Goal: Task Accomplishment & Management: Use online tool/utility

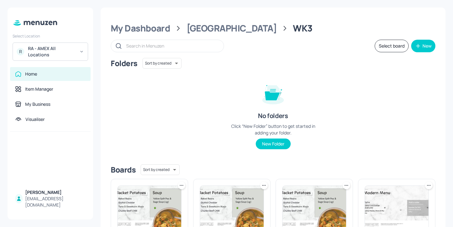
click at [57, 56] on div "RA - AMEX All Locations" at bounding box center [51, 51] width 47 height 13
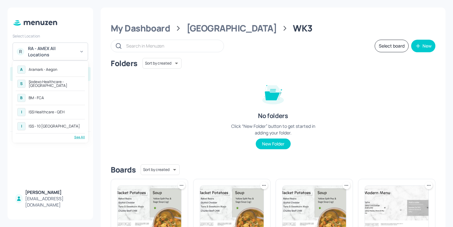
click at [82, 137] on div "See All" at bounding box center [50, 137] width 69 height 5
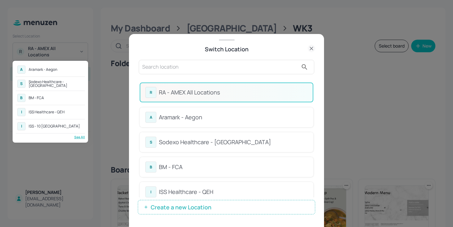
click at [172, 68] on div at bounding box center [226, 113] width 453 height 227
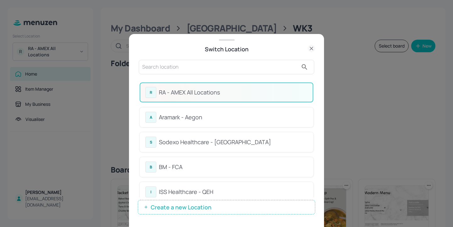
click at [155, 70] on input "text" at bounding box center [220, 67] width 156 height 10
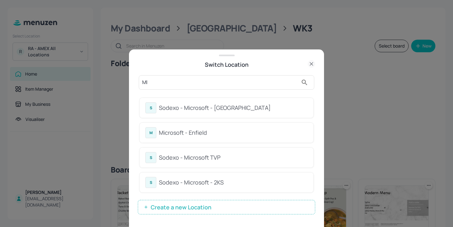
type input "MI"
click at [250, 97] on div "S Sodexo - Microsoft - Cambridge M Microsoft - Enfield S Sodexo - Microsoft TVP…" at bounding box center [227, 145] width 176 height 104
click at [312, 62] on icon at bounding box center [312, 64] width 8 height 8
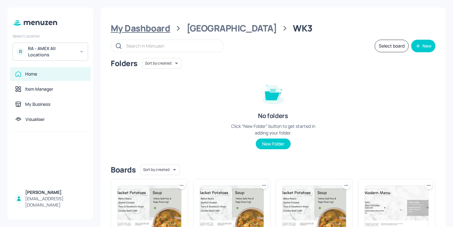
click at [158, 32] on div "My Dashboard" at bounding box center [140, 28] width 59 height 11
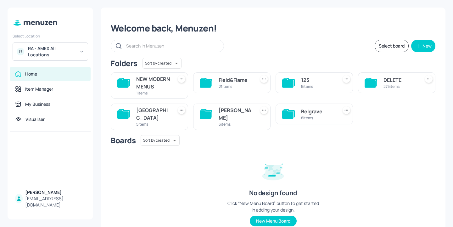
click at [304, 115] on div "Belgrave" at bounding box center [318, 112] width 34 height 8
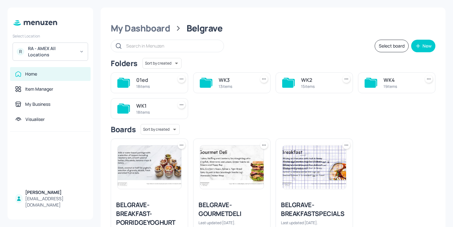
click at [224, 78] on div "WK3" at bounding box center [236, 80] width 34 height 8
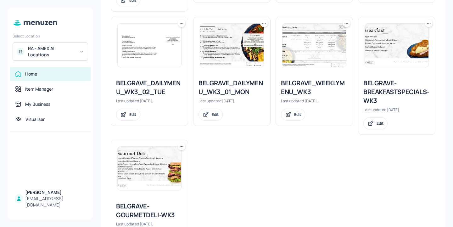
scroll to position [397, 0]
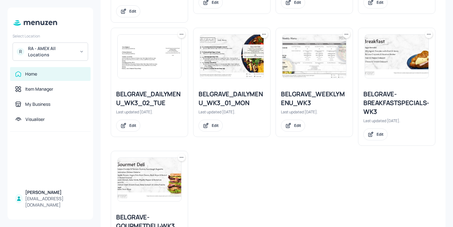
click at [429, 35] on icon at bounding box center [429, 34] width 6 height 6
click at [411, 56] on div "Duplicate" at bounding box center [403, 58] width 50 height 11
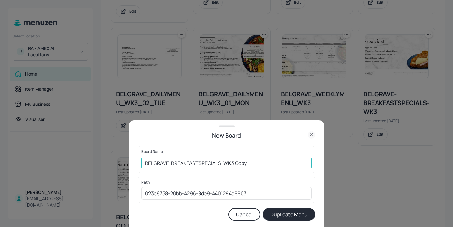
click at [144, 160] on input "BELGRAVE-BREAKFASTSPECIALS-WK3 Copy" at bounding box center [226, 163] width 170 height 13
drag, startPoint x: 260, startPoint y: 163, endPoint x: 246, endPoint y: 163, distance: 13.5
click at [246, 163] on input "01ED-BELGRAVE-BREAKFASTSPECIALS-WK3 Copy" at bounding box center [226, 163] width 170 height 13
type input "01ED-BELGRAVE-BREAKFASTSPECIALS-WK3-20250908"
click at [307, 214] on button "Duplicate Menu" at bounding box center [289, 214] width 53 height 13
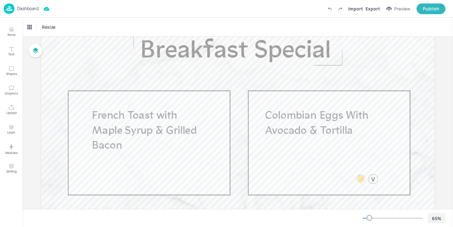
scroll to position [44, 0]
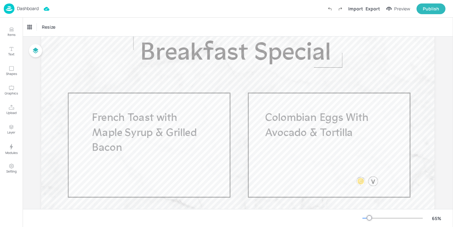
click at [34, 11] on p "Dashboard" at bounding box center [28, 8] width 22 height 4
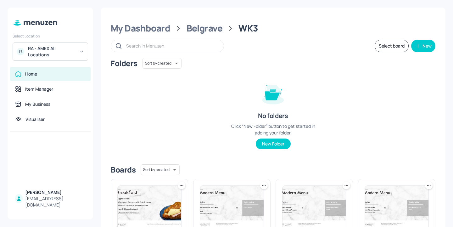
click at [216, 25] on div "Belgrave" at bounding box center [205, 28] width 36 height 11
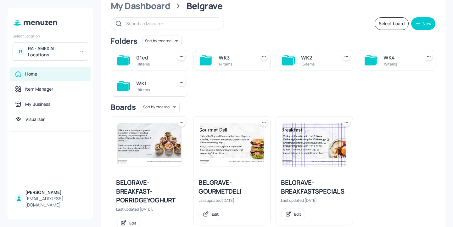
scroll to position [25, 0]
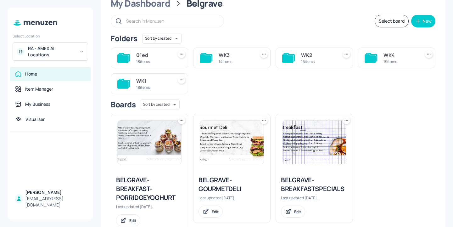
click at [232, 58] on div "WK3" at bounding box center [236, 55] width 34 height 8
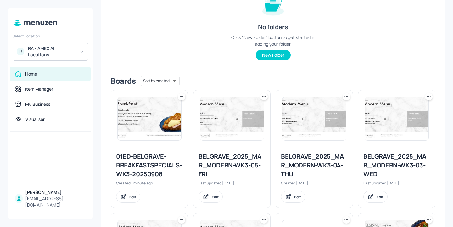
scroll to position [96, 0]
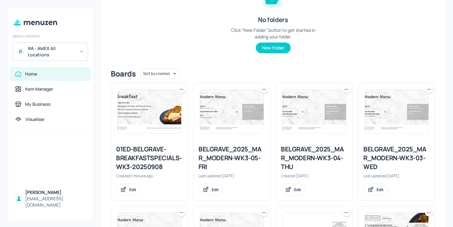
click at [184, 92] on div at bounding box center [182, 90] width 8 height 8
click at [182, 92] on icon at bounding box center [181, 89] width 6 height 6
click at [168, 137] on div "Delete" at bounding box center [157, 134] width 50 height 11
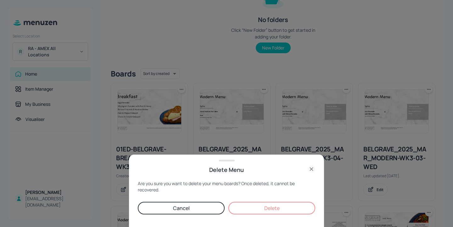
click at [258, 205] on button "Delete" at bounding box center [271, 208] width 87 height 13
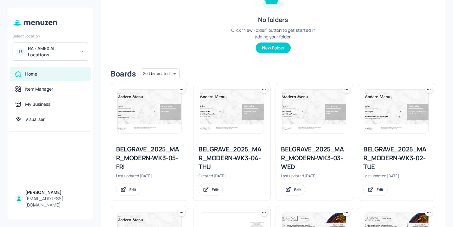
click at [70, 50] on div "RA - AMEX All Locations" at bounding box center [51, 51] width 47 height 13
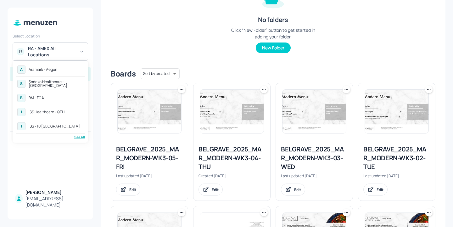
click at [81, 138] on div "See All" at bounding box center [50, 137] width 69 height 5
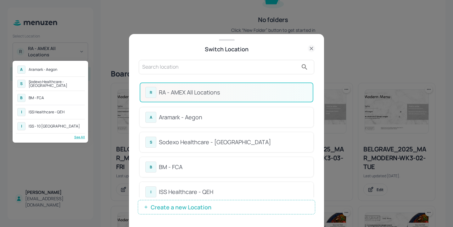
click at [213, 73] on div at bounding box center [226, 113] width 453 height 227
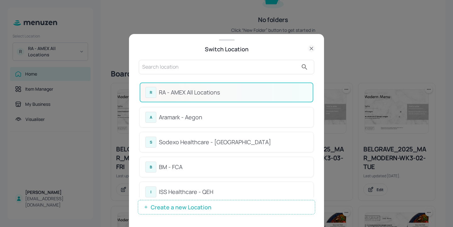
click at [205, 63] on div "A Aramark - Aegon S Sodexo Healthcare - Stoke Mandeville B BM - FCA I ISS Healt…" at bounding box center [226, 113] width 453 height 227
click at [196, 69] on input "text" at bounding box center [220, 67] width 156 height 10
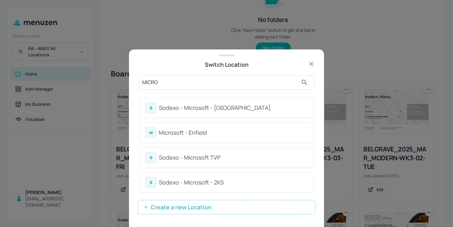
type input "MICRO"
click at [252, 111] on div "Sodexo - Microsoft - Cambridge" at bounding box center [233, 107] width 149 height 8
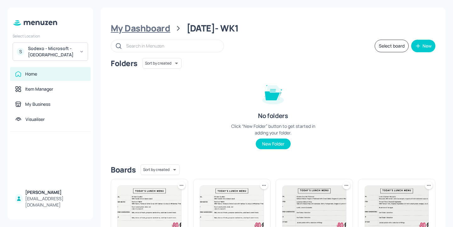
click at [166, 31] on div "My Dashboard" at bounding box center [140, 28] width 59 height 11
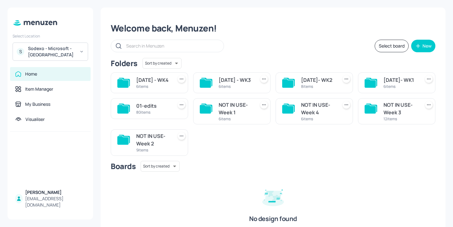
click at [242, 80] on div "MARCH 2025 - WK3" at bounding box center [236, 80] width 34 height 8
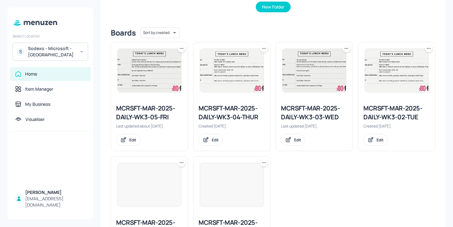
scroll to position [190, 0]
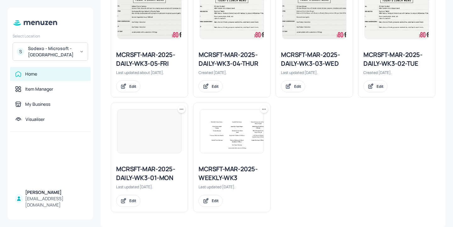
click at [239, 172] on div "MCRSFT-MAR-2025-WEEKLY-WK3" at bounding box center [231, 174] width 67 height 18
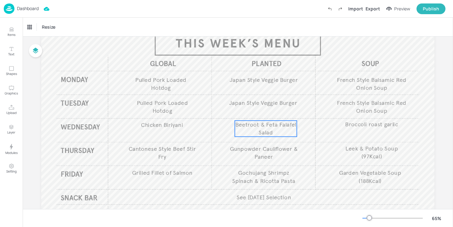
scroll to position [40, 0]
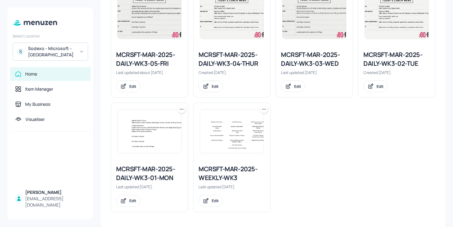
scroll to position [176, 0]
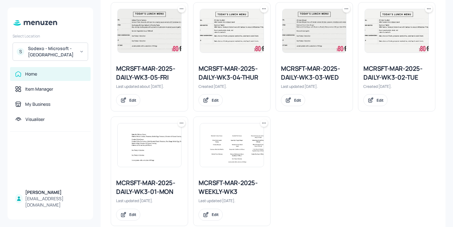
click at [180, 125] on icon at bounding box center [181, 123] width 6 height 6
click at [173, 146] on div "Duplicate" at bounding box center [157, 146] width 50 height 11
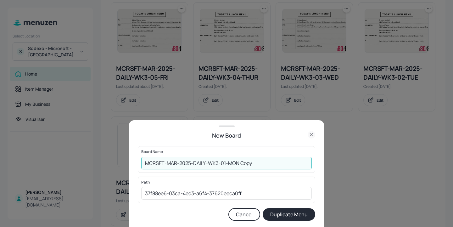
click at [145, 164] on input "MCRSFT-MAR-2025-DAILY-WK3-01-MON Copy" at bounding box center [226, 163] width 170 height 13
drag, startPoint x: 278, startPoint y: 165, endPoint x: 253, endPoint y: 165, distance: 25.2
click at [253, 165] on input "01ED-MCRSFT-MAR-2025-DAILY-WK3-01-MON Copy" at bounding box center [226, 163] width 170 height 13
type input "01ED-MCRSFT-MAR-2025-DAILY-WK3-01-MON-20250908"
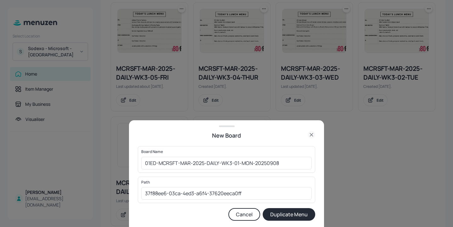
click at [291, 217] on button "Duplicate Menu" at bounding box center [289, 214] width 53 height 13
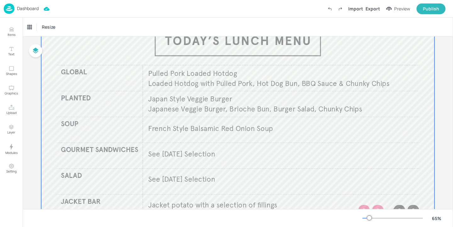
scroll to position [47, 0]
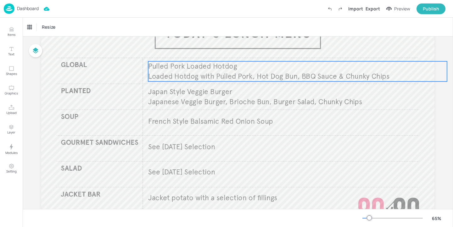
click at [208, 77] on span "Loaded Hotdog with Pulled Pork, Hot Dog Bun, BBQ Sauce & Chunky Chips" at bounding box center [268, 76] width 241 height 9
click at [66, 23] on div "Pulled Pork Loaded Hotdog" at bounding box center [54, 27] width 58 height 11
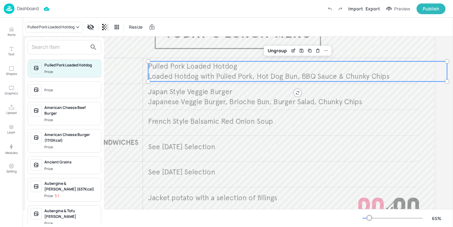
click at [66, 52] on div at bounding box center [65, 47] width 74 height 14
click at [64, 49] on input "text" at bounding box center [59, 47] width 55 height 10
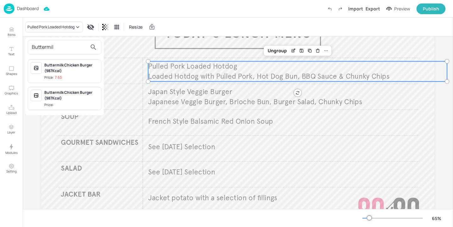
type input "Buttermil"
click at [126, 61] on div at bounding box center [226, 113] width 453 height 227
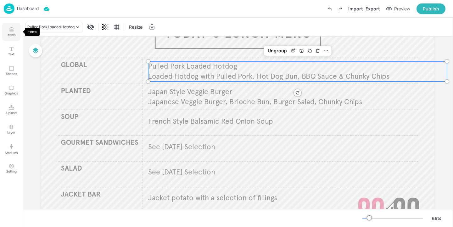
click at [15, 29] on button "Items" at bounding box center [11, 32] width 18 height 18
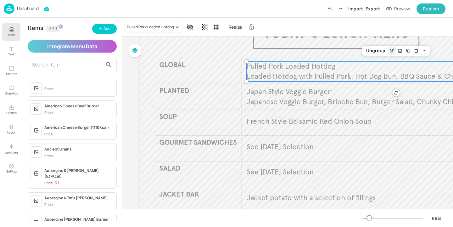
click at [391, 47] on div "Edit Item" at bounding box center [392, 51] width 8 height 8
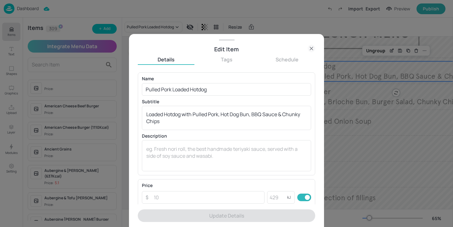
click at [308, 48] on icon at bounding box center [312, 49] width 8 height 8
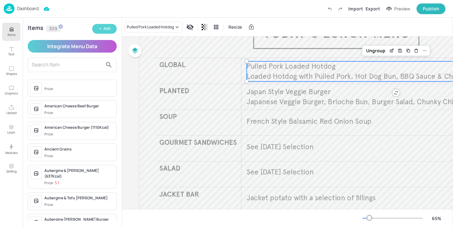
click at [109, 31] on div "Add" at bounding box center [106, 29] width 7 height 6
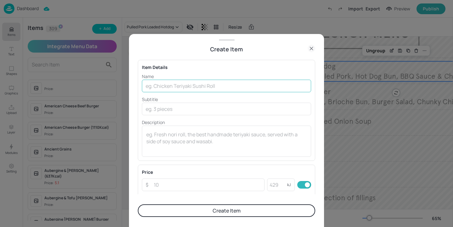
click at [214, 87] on input "text" at bounding box center [226, 86] width 169 height 13
paste input "Butterfly Chicken Caesar"
type input "Butterfly Chicken Caesar"
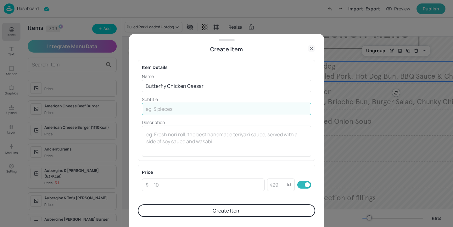
click at [203, 111] on input "text" at bounding box center [226, 109] width 169 height 13
paste input "Chicken Breast, Cos Lettuce, Herb Roasted Cherry Tomatoes, Free Range Boiled Eg…"
type input "Chicken Breast, Cos Lettuce, Herb Roasted Cherry Tomatoes, Free Range Boiled Eg…"
click at [235, 209] on button "Create Item" at bounding box center [226, 210] width 177 height 13
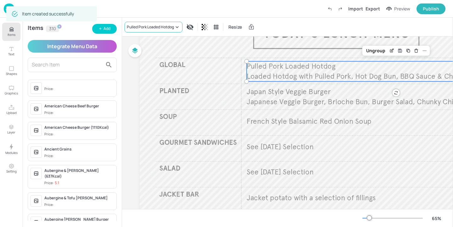
click at [127, 31] on div "Pulled Pork Loaded Hotdog" at bounding box center [154, 27] width 58 height 11
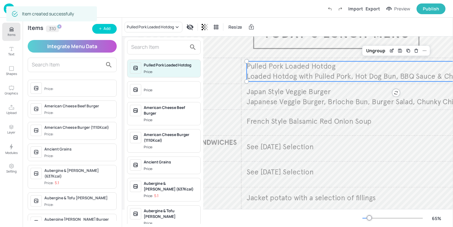
click at [142, 52] on div at bounding box center [164, 47] width 74 height 14
click at [145, 48] on input "text" at bounding box center [158, 47] width 55 height 10
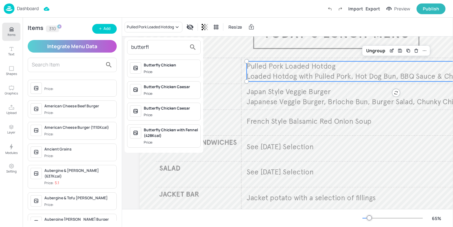
type input "butterfl"
click at [171, 90] on div "Butterfly Chicken Caesar Price:" at bounding box center [171, 90] width 54 height 12
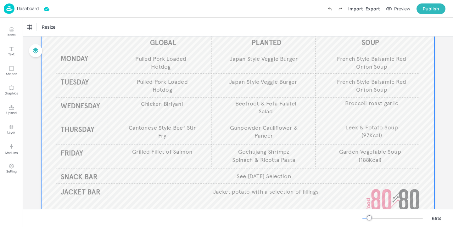
scroll to position [67, 0]
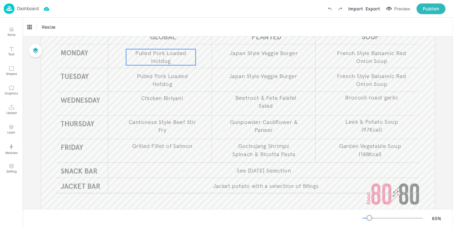
click at [176, 61] on p "Pulled Pork Loaded Hotdog" at bounding box center [161, 57] width 70 height 16
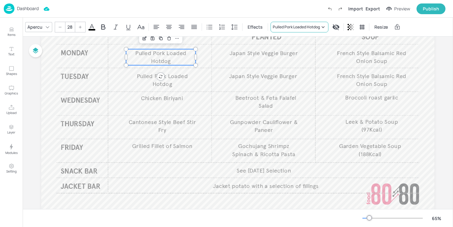
click at [318, 31] on div "Pulled Pork Loaded Hotdog" at bounding box center [300, 27] width 58 height 11
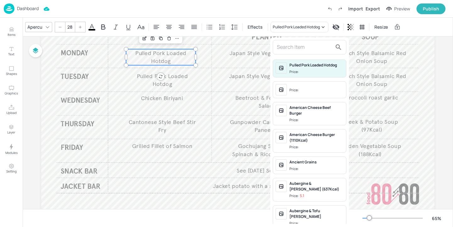
click at [324, 43] on input "text" at bounding box center [304, 47] width 55 height 10
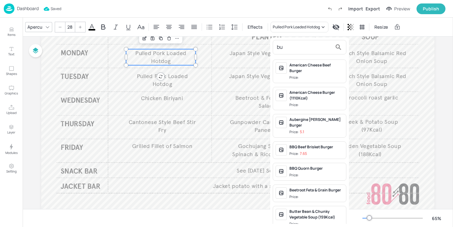
type input "b"
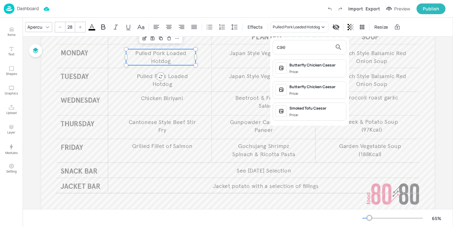
type input "cae"
click at [332, 86] on div "Butterfly Chicken Caesar" at bounding box center [316, 87] width 54 height 6
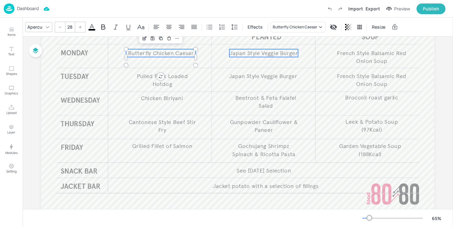
click at [274, 50] on span "Japan Style Veggie Burger" at bounding box center [264, 52] width 68 height 7
type input "28"
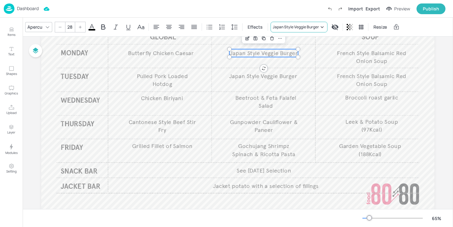
click at [295, 26] on div "Japan Style Veggie Burger" at bounding box center [296, 27] width 46 height 6
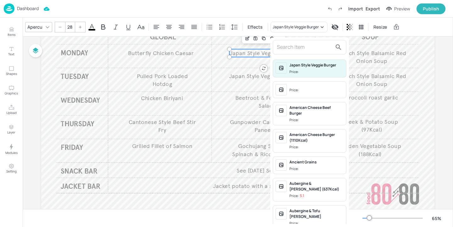
click at [291, 46] on input "text" at bounding box center [304, 47] width 55 height 10
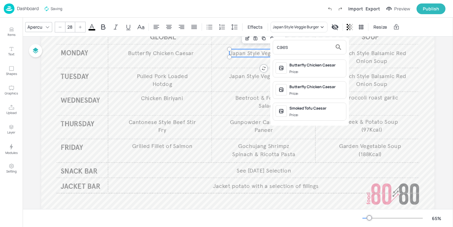
type input "caes"
click at [322, 109] on div "Smoked Tofu Caesar" at bounding box center [316, 108] width 54 height 6
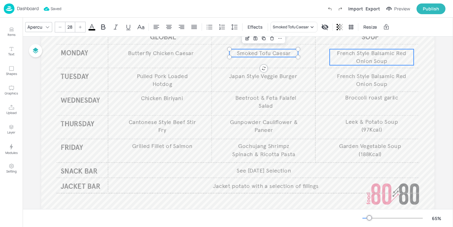
type input "28"
click at [362, 60] on span "French Style Balsamic Red Onion Soup" at bounding box center [371, 56] width 69 height 15
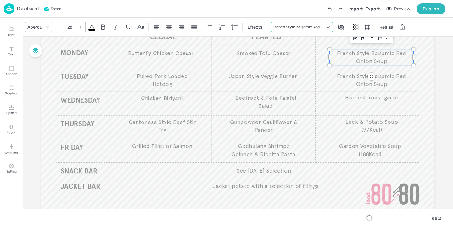
click at [318, 29] on div "French Style Balsamic Red Onion Soup" at bounding box center [299, 27] width 52 height 6
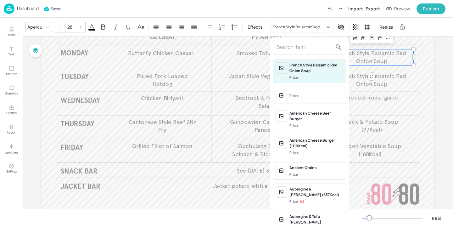
click at [304, 45] on input "text" at bounding box center [304, 47] width 55 height 10
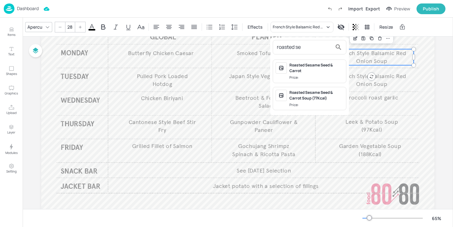
type input "roasted se"
click at [332, 70] on div "Roasted Sesame Seed & Carrot" at bounding box center [316, 67] width 54 height 11
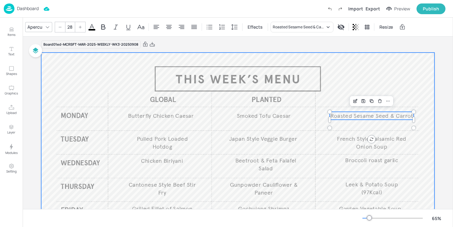
scroll to position [0, 0]
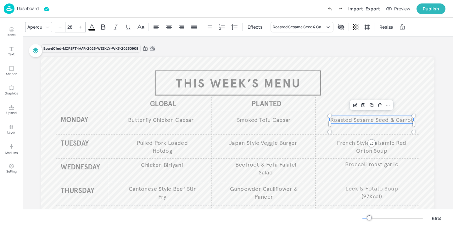
click at [154, 46] on icon at bounding box center [152, 48] width 6 height 6
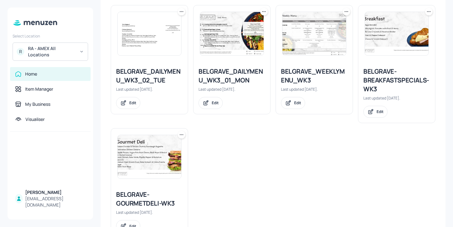
scroll to position [382, 0]
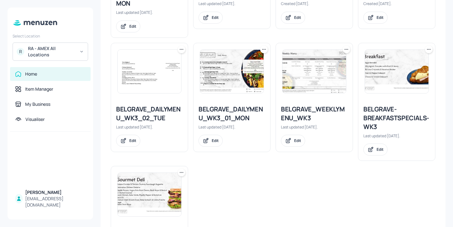
click at [304, 109] on div "BELGRAVE_WEEKLYMENU_WK3" at bounding box center [314, 114] width 67 height 18
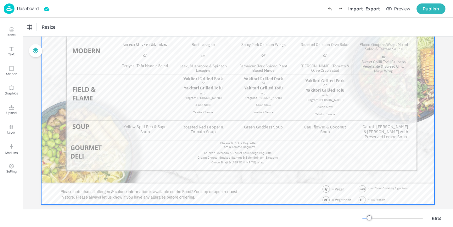
scroll to position [85, 0]
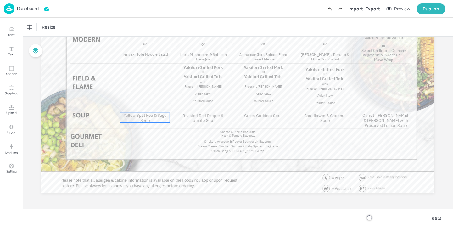
click at [150, 121] on p "Yellow Split Pea & Sage Soup" at bounding box center [145, 118] width 50 height 10
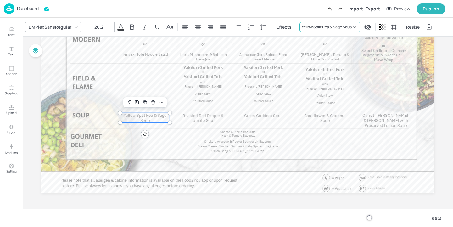
click at [326, 27] on div "Yellow Split Pea & Sage Soup" at bounding box center [327, 27] width 50 height 6
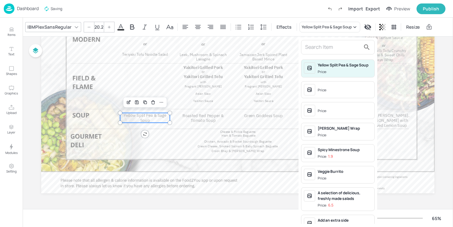
click at [319, 49] on input "text" at bounding box center [332, 47] width 55 height 10
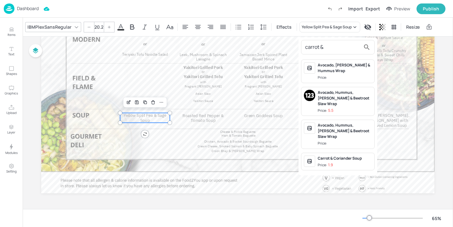
type input "carrot &"
click at [4, 31] on div at bounding box center [226, 113] width 453 height 227
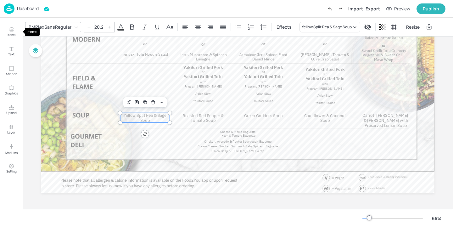
click at [10, 31] on icon "Items" at bounding box center [11, 31] width 4 height 1
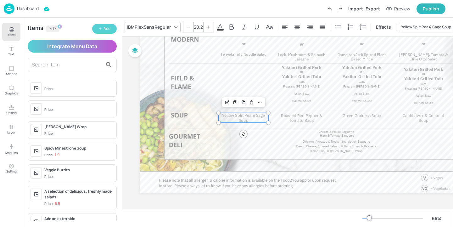
click at [104, 26] on div "Add" at bounding box center [106, 29] width 7 height 6
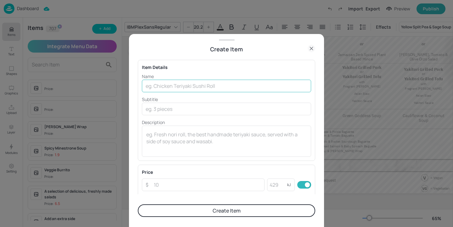
click at [162, 85] on input "text" at bounding box center [226, 86] width 169 height 13
type input "Carrot & [PERSON_NAME]"
click at [204, 208] on button "Create Item" at bounding box center [226, 210] width 177 height 13
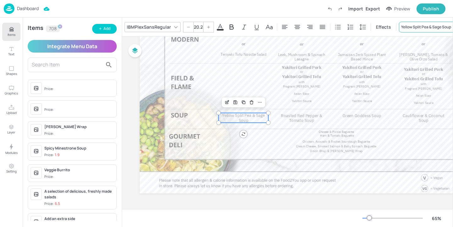
click at [422, 26] on div "Yellow Split Pea & Sage Soup" at bounding box center [426, 27] width 50 height 6
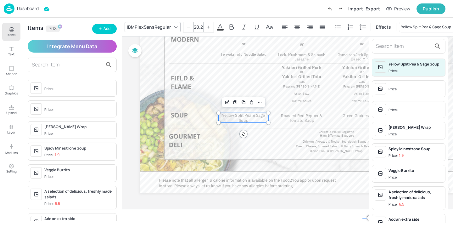
click at [384, 44] on input "text" at bounding box center [403, 46] width 55 height 10
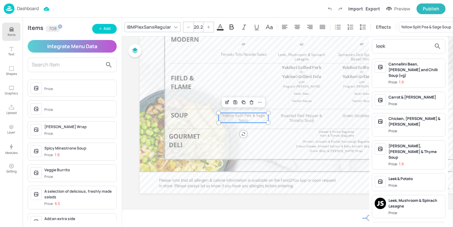
type input "leek"
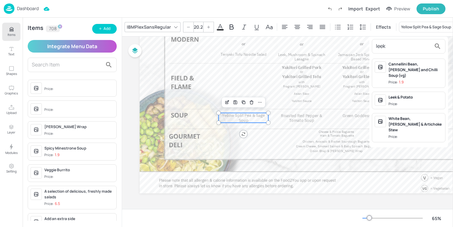
drag, startPoint x: 391, startPoint y: 46, endPoint x: 316, endPoint y: 46, distance: 75.5
click at [316, 46] on div "leek Cannellini Bean, [PERSON_NAME] and Chilli Soup (vg) Price: 1.9 [PERSON_NAM…" at bounding box center [226, 115] width 453 height 224
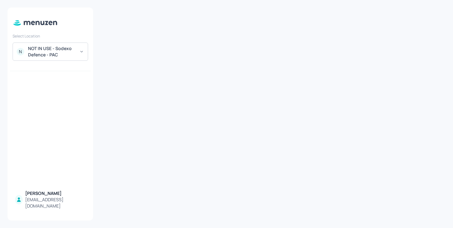
click at [69, 44] on div "N NOT IN USE - Sodexo Defence - PAC" at bounding box center [50, 51] width 75 height 18
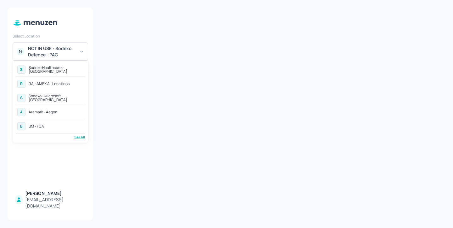
click at [64, 115] on div "A Aramark - Aegon" at bounding box center [50, 111] width 69 height 11
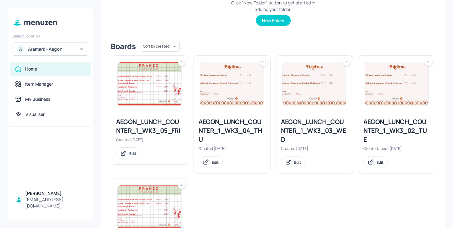
scroll to position [11, 0]
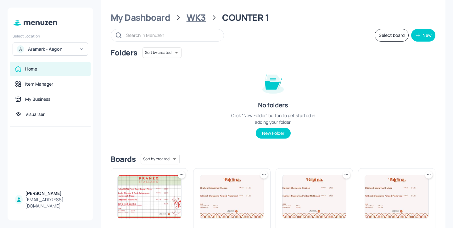
click at [199, 15] on div "WK3" at bounding box center [197, 17] width 20 height 11
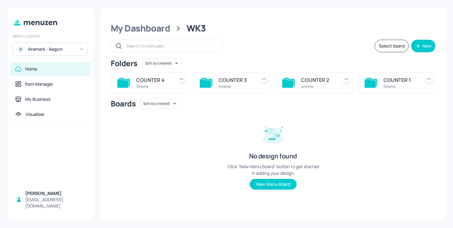
click at [314, 87] on div "4 items" at bounding box center [318, 86] width 34 height 5
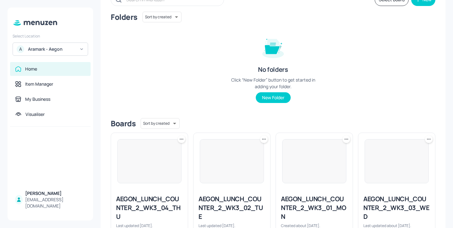
scroll to position [84, 0]
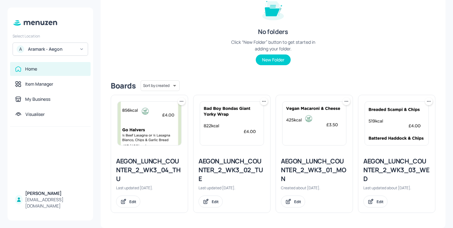
click at [337, 160] on div "AEGON_LUNCH_COUNTER_2_WK3_01_MON" at bounding box center [314, 170] width 67 height 26
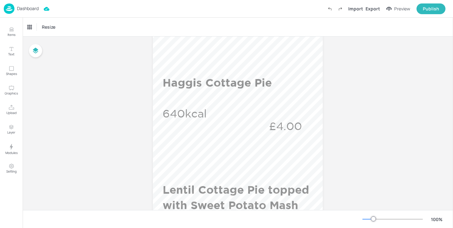
scroll to position [155, 0]
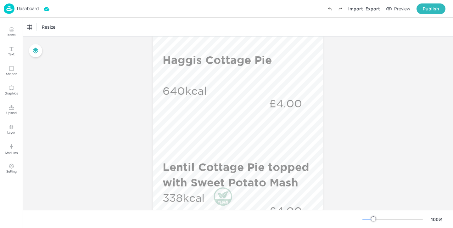
click at [376, 7] on div "Export" at bounding box center [373, 8] width 14 height 7
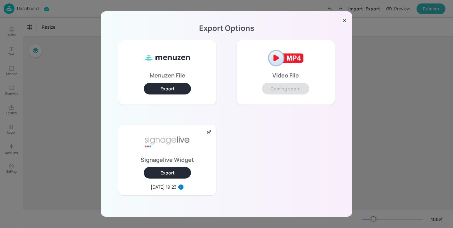
click at [174, 165] on div "Signagelive Widget Export 2025-08-10, 19:23" at bounding box center [167, 160] width 98 height 70
click at [174, 171] on button "Export" at bounding box center [167, 173] width 47 height 12
